Goal: Information Seeking & Learning: Learn about a topic

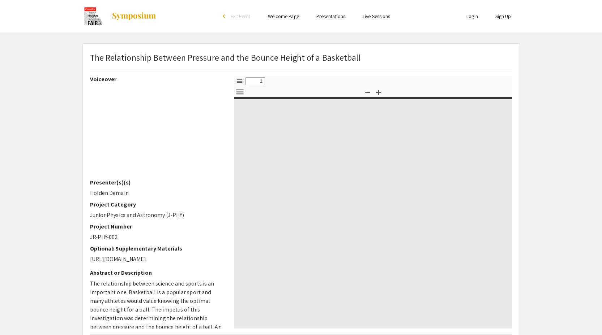
select select "custom"
type input "0"
select select "custom"
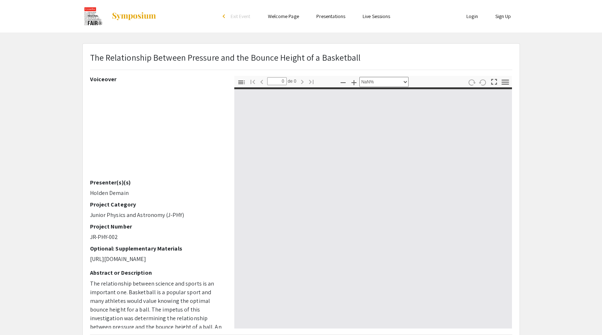
type input "1"
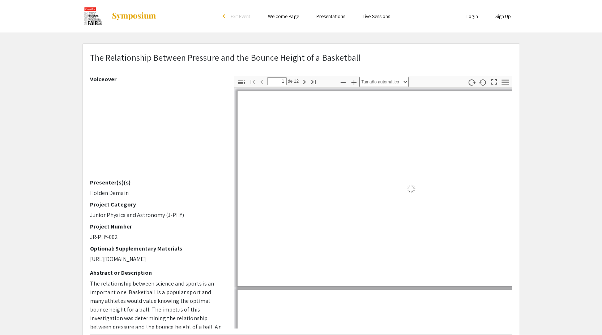
scroll to position [78, 0]
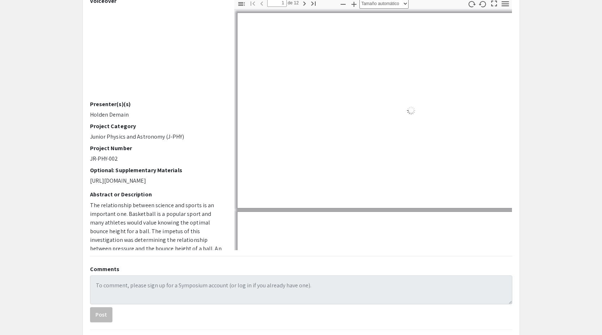
select select "auto"
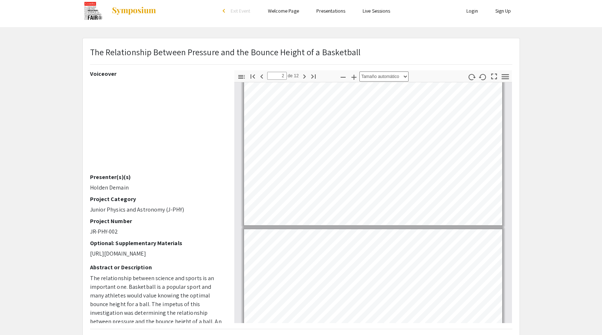
scroll to position [0, 0]
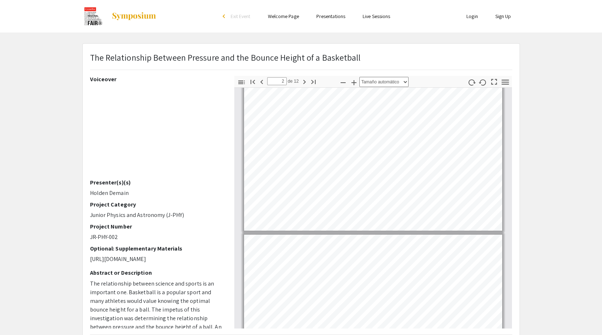
click at [299, 56] on p "The Relationship Between Pressure and the Bounce Height of a Basketball" at bounding box center [225, 57] width 271 height 13
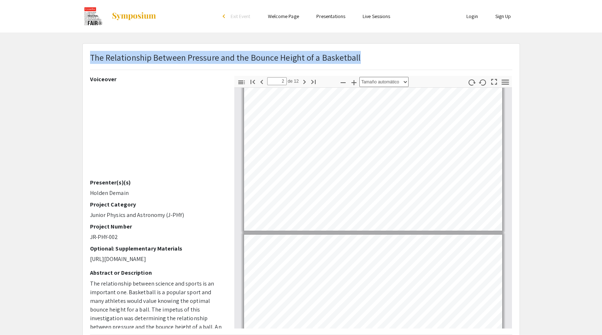
click at [299, 55] on p "The Relationship Between Pressure and the Bounce Height of a Basketball" at bounding box center [225, 57] width 271 height 13
copy p "The Relationship Between Pressure and the Bounce Height of a Basketball"
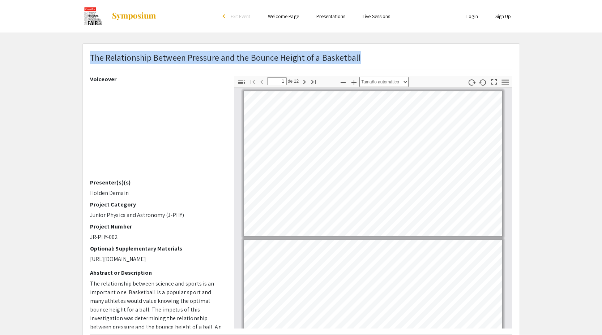
scroll to position [172, 0]
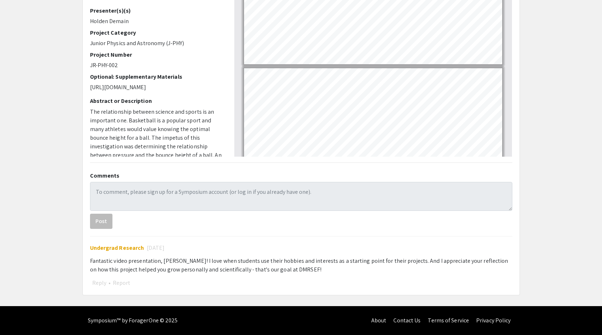
click at [155, 92] on p "[URL][DOMAIN_NAME]" at bounding box center [156, 87] width 133 height 9
copy p "[URL][DOMAIN_NAME]"
click at [167, 140] on p "The relationship between science and sports is an important one. Basketball is …" at bounding box center [156, 194] width 133 height 173
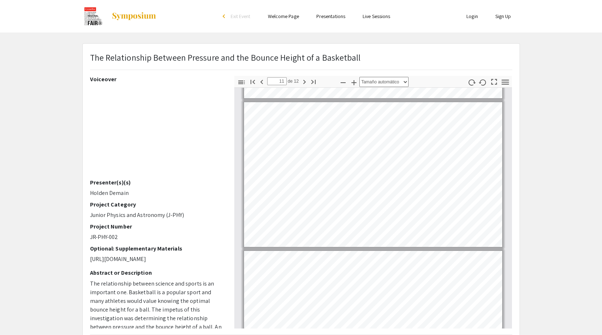
scroll to position [1549, 0]
type input "12"
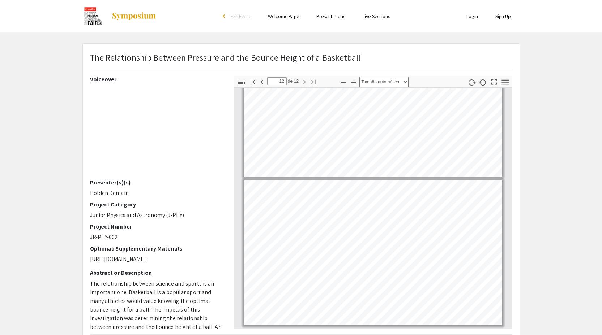
scroll to position [153, 0]
